Goal: Transaction & Acquisition: Purchase product/service

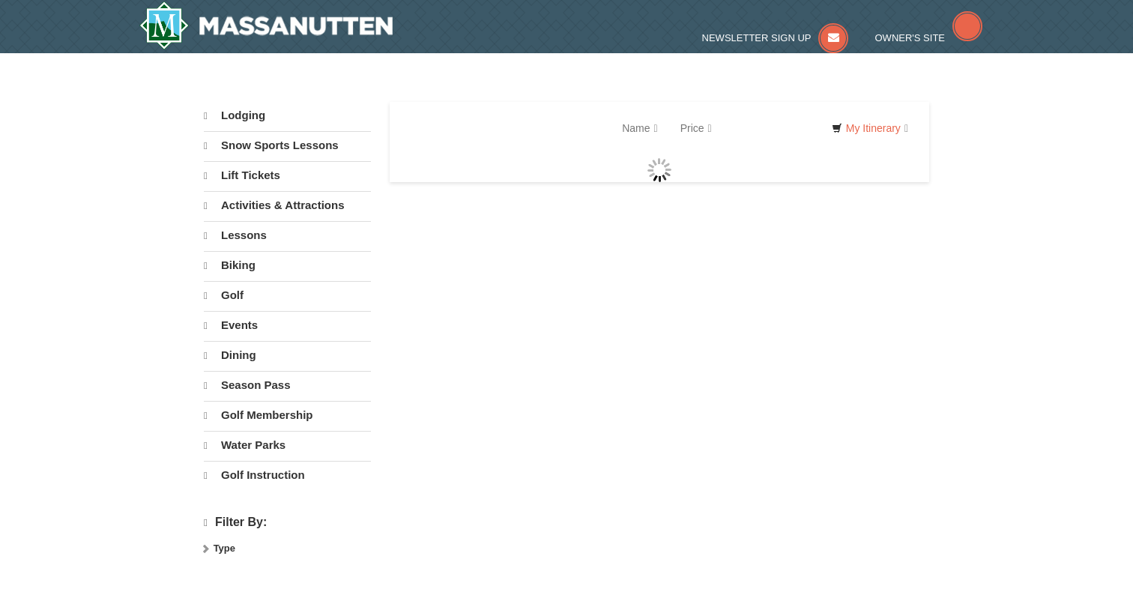
select select "9"
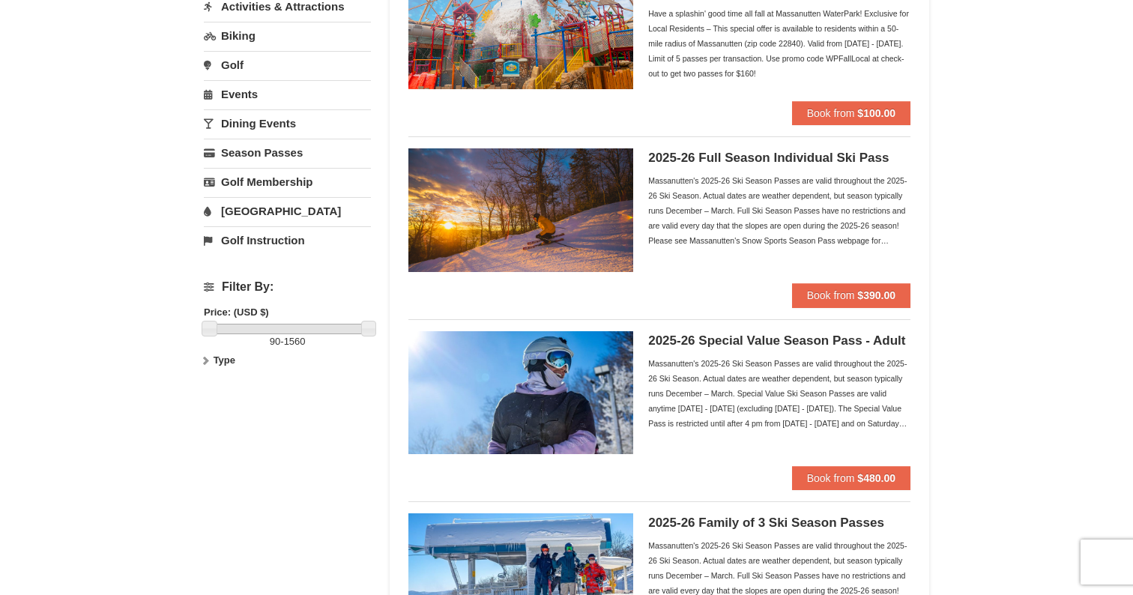
scroll to position [201, 0]
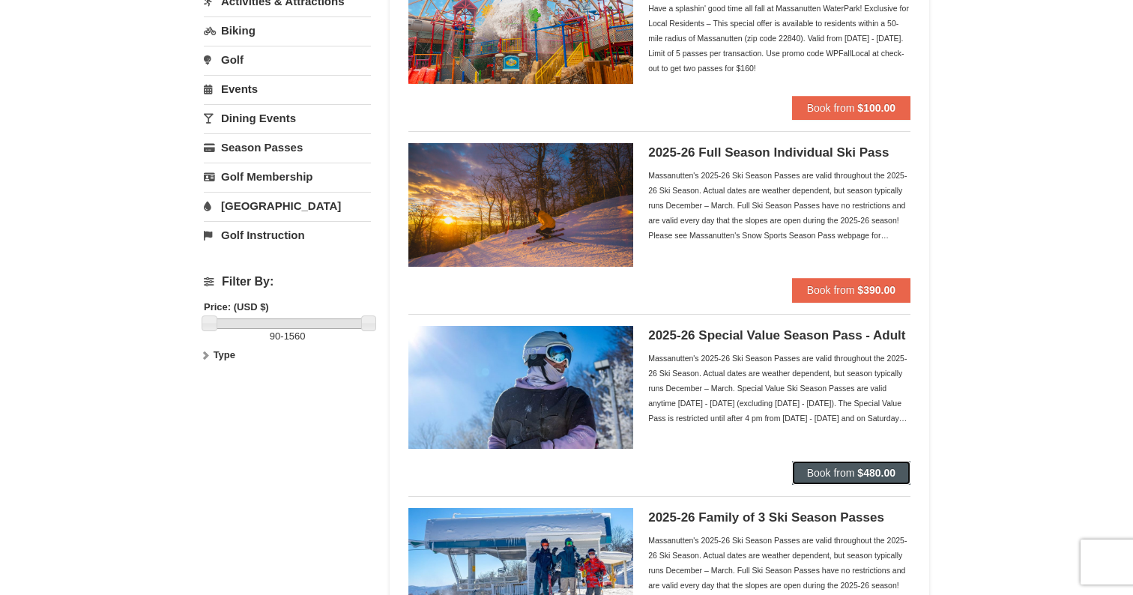
click at [833, 471] on span "Book from" at bounding box center [831, 473] width 48 height 12
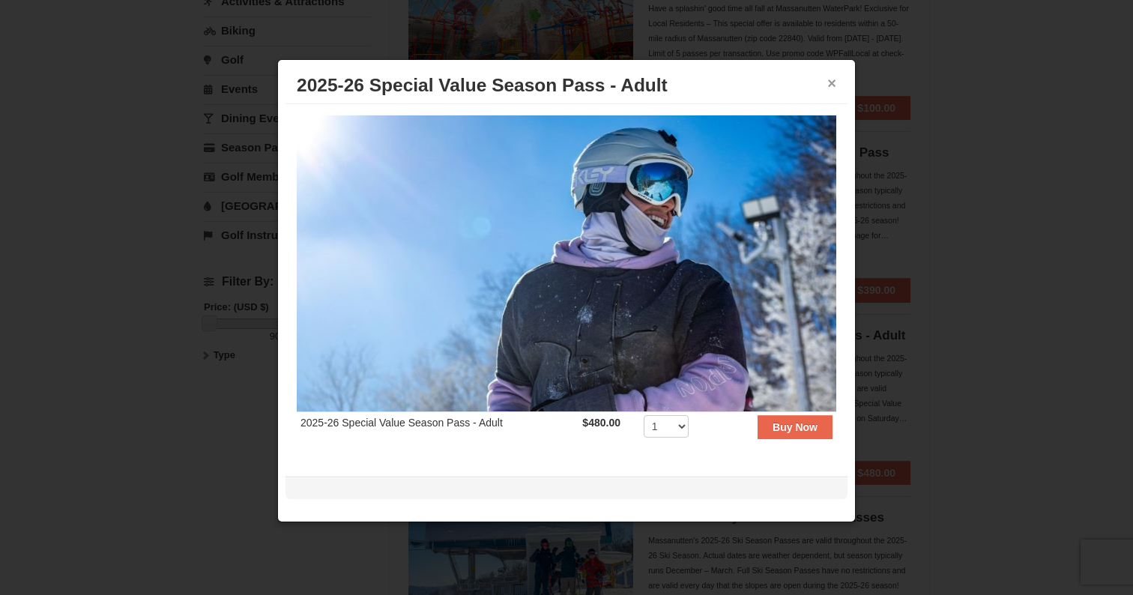
click at [834, 88] on button "×" at bounding box center [831, 83] width 9 height 15
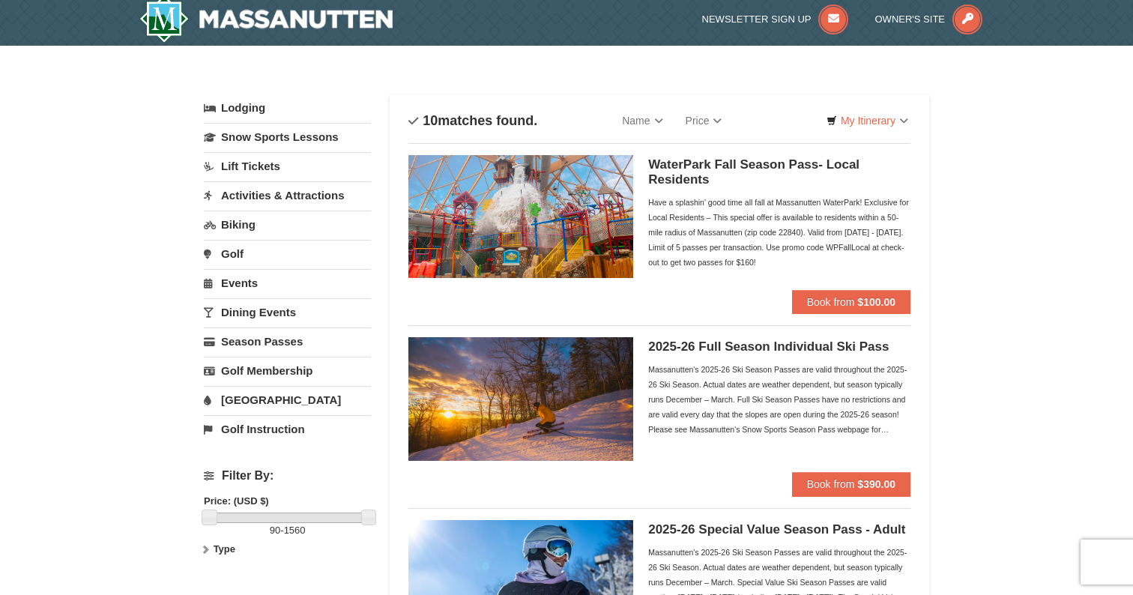
scroll to position [0, 0]
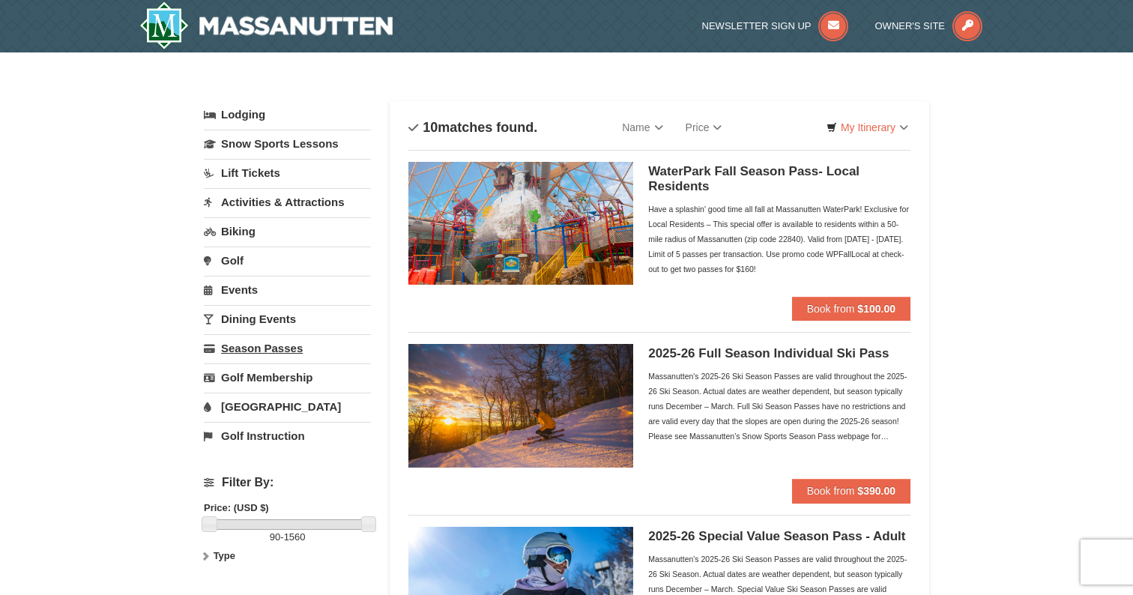
click at [271, 342] on link "Season Passes" at bounding box center [287, 348] width 167 height 28
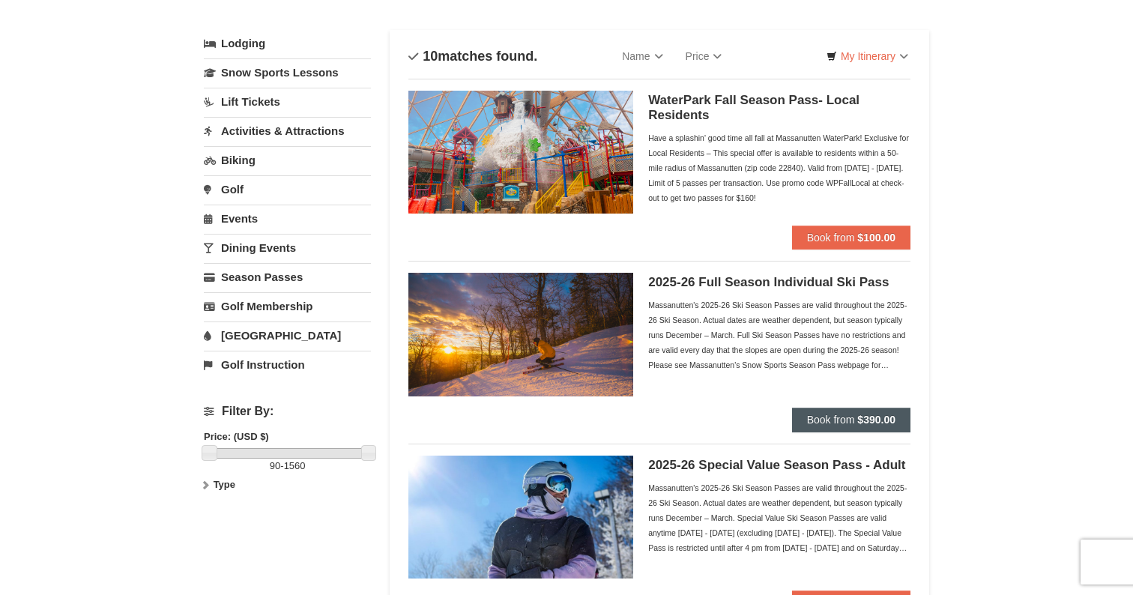
scroll to position [46, 0]
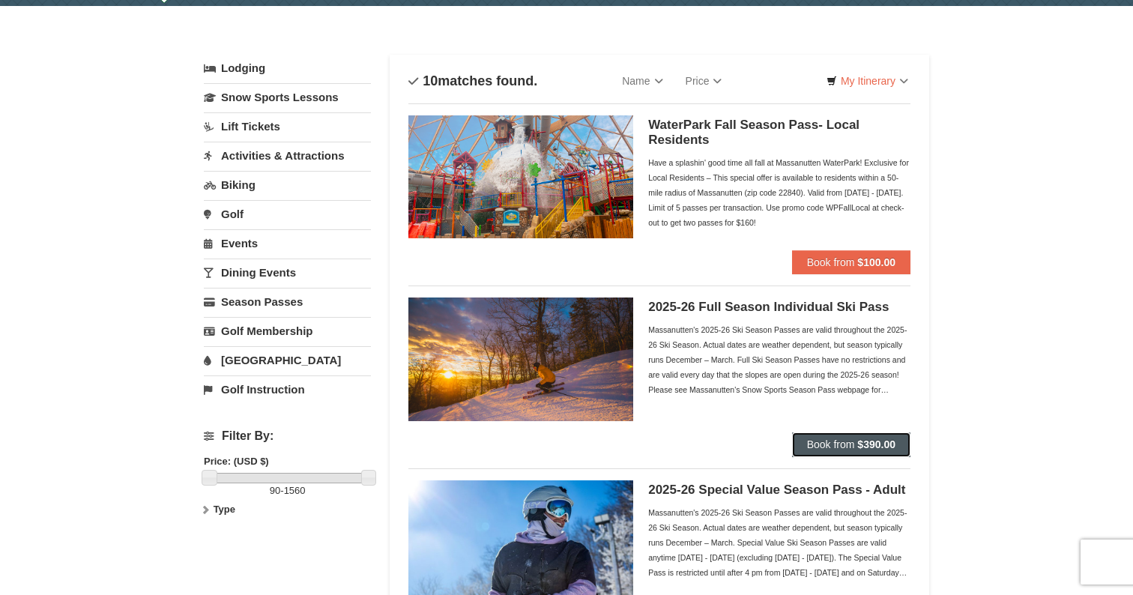
click at [855, 435] on button "Book from $390.00" at bounding box center [851, 444] width 118 height 24
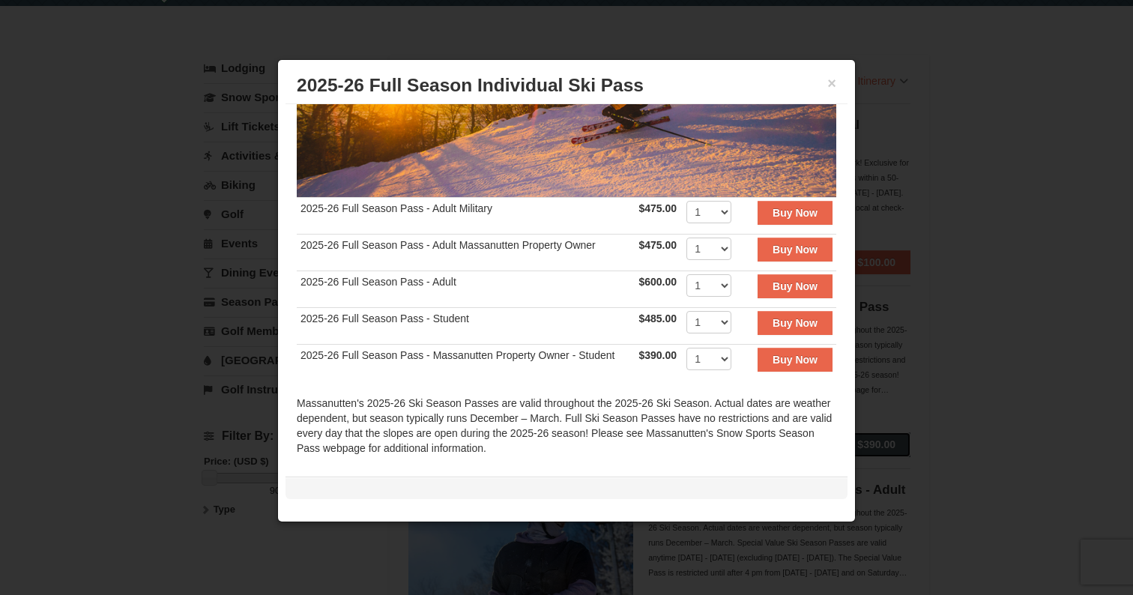
scroll to position [197, 0]
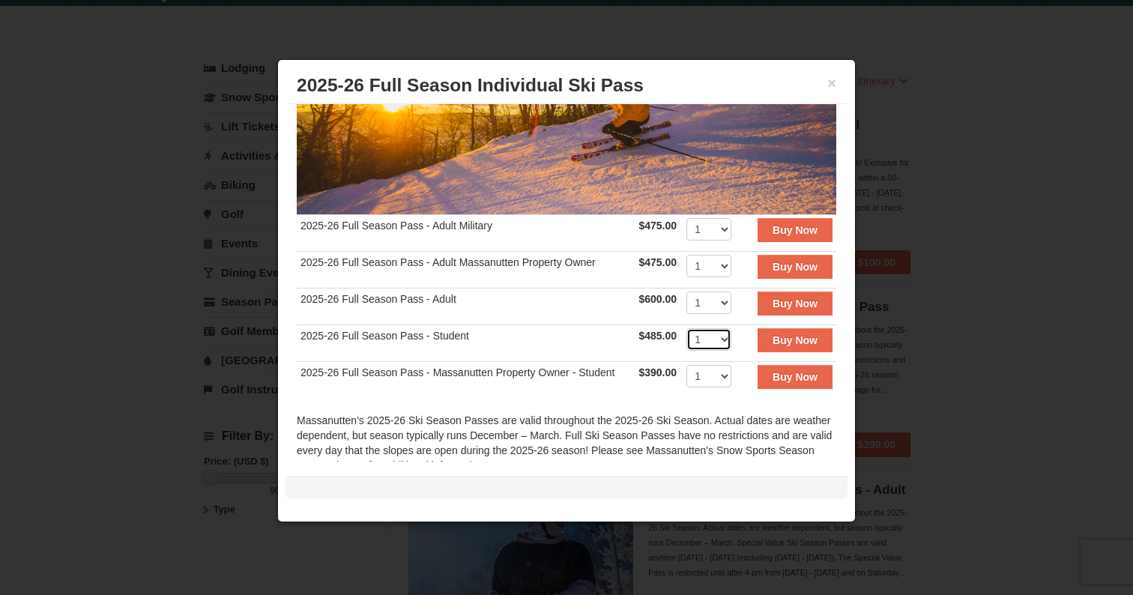
click at [703, 335] on select "1 2 3 4 5 6 7 8 9 10 11 12 13 14 15 16 17 18 19 20" at bounding box center [708, 339] width 45 height 22
